Goal: Find specific page/section: Find specific page/section

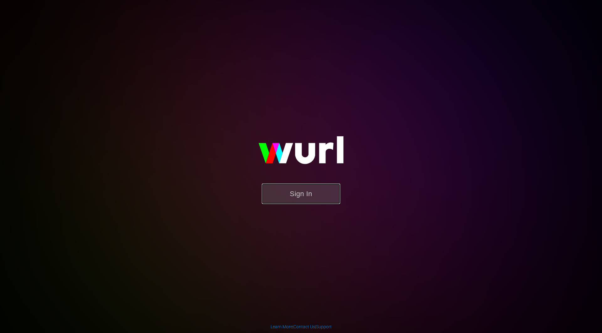
click at [303, 197] on button "Sign In" at bounding box center [301, 194] width 78 height 20
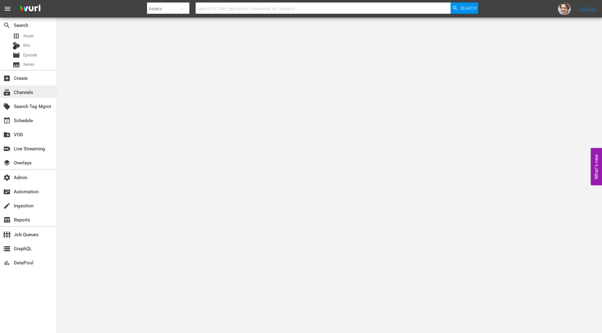
click at [33, 90] on div "subscriptions Channels" at bounding box center [17, 91] width 35 height 6
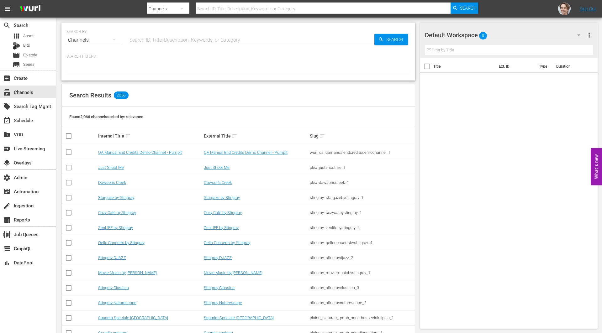
click at [228, 40] on input "text" at bounding box center [251, 40] width 246 height 15
paste input "Cine [DATE]"
type input "Cine Natale"
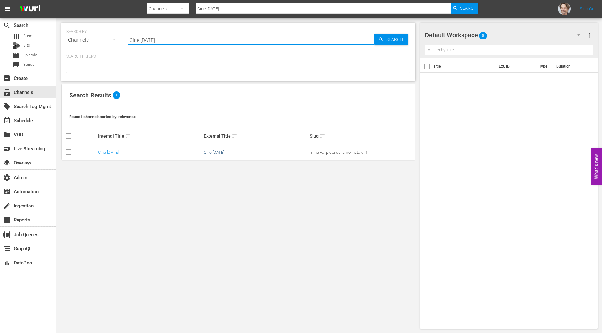
type input "Cine Natale"
click at [214, 150] on link "Cine Natale" at bounding box center [214, 152] width 20 height 5
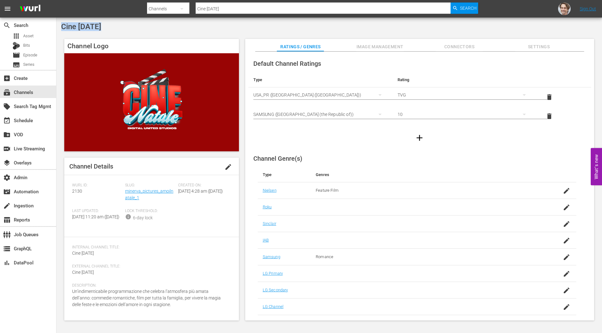
drag, startPoint x: 103, startPoint y: 28, endPoint x: 60, endPoint y: 29, distance: 43.3
click at [60, 29] on div "Cine Natale Channel Logo Channel Details edit Wurl ID: 2130 Slug: minerva_pictu…" at bounding box center [328, 174] width 545 height 312
copy span "Cine Natale"
